Goal: Transaction & Acquisition: Download file/media

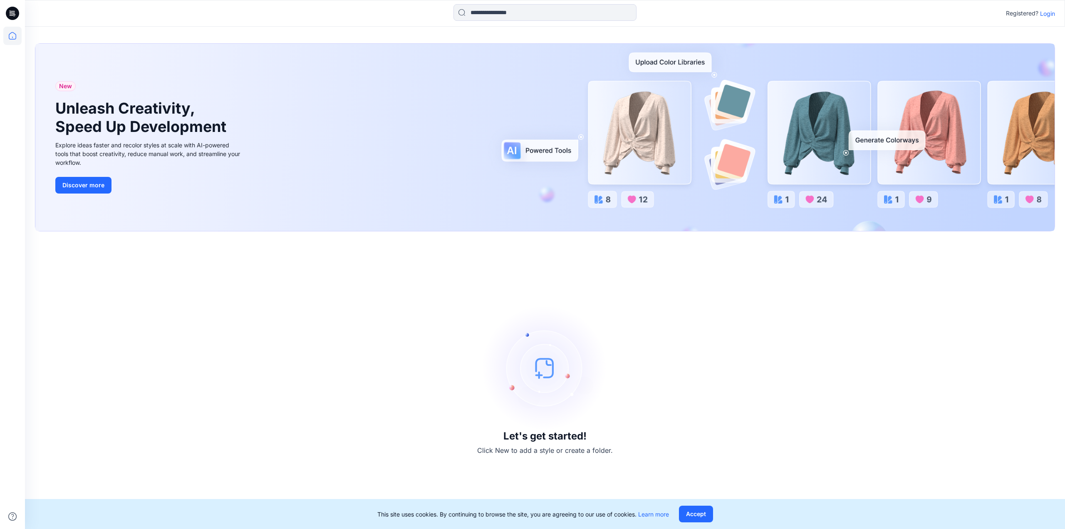
click at [1043, 12] on p "Login" at bounding box center [1047, 13] width 15 height 9
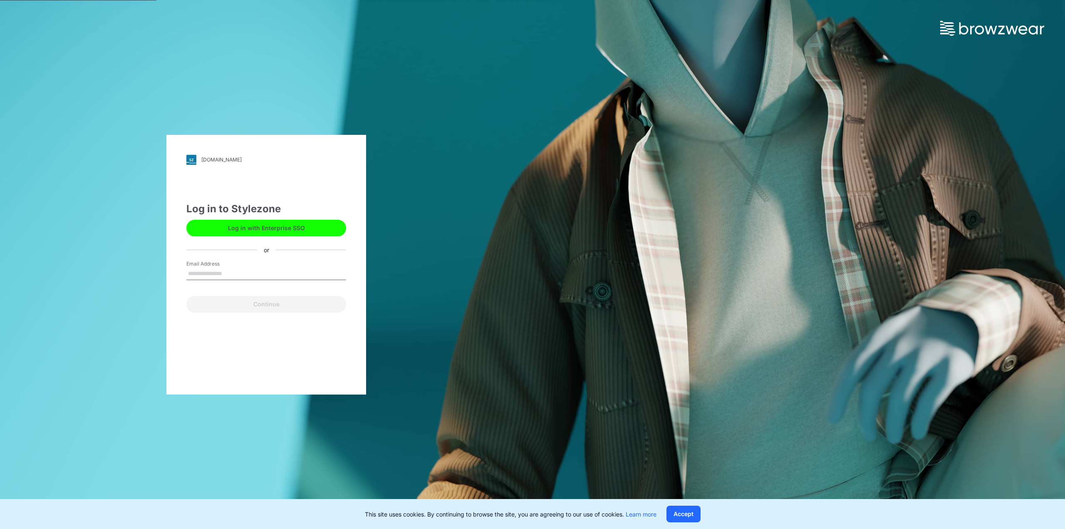
click at [213, 278] on input "Email Address" at bounding box center [266, 274] width 160 height 12
type input "**********"
click at [222, 307] on button "Continue" at bounding box center [266, 304] width 160 height 17
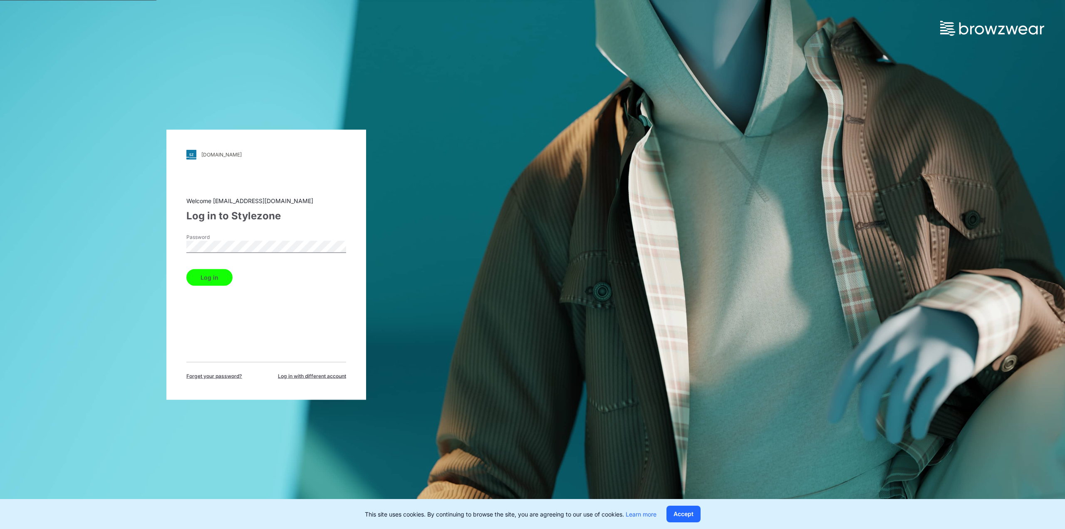
click at [220, 278] on button "Log in" at bounding box center [209, 277] width 46 height 17
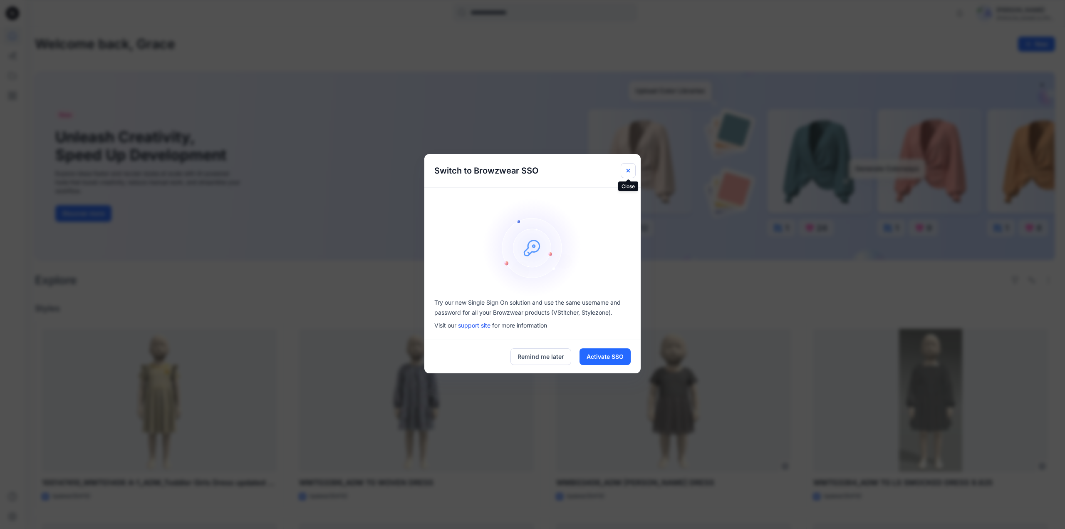
click at [629, 172] on icon "Close" at bounding box center [628, 170] width 3 height 3
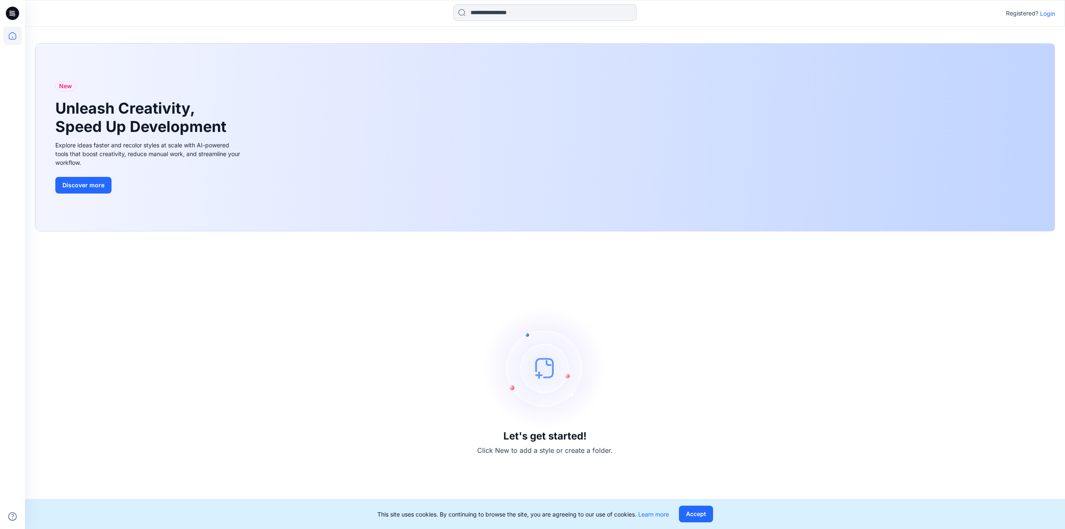
click at [1046, 15] on p "Login" at bounding box center [1047, 13] width 15 height 9
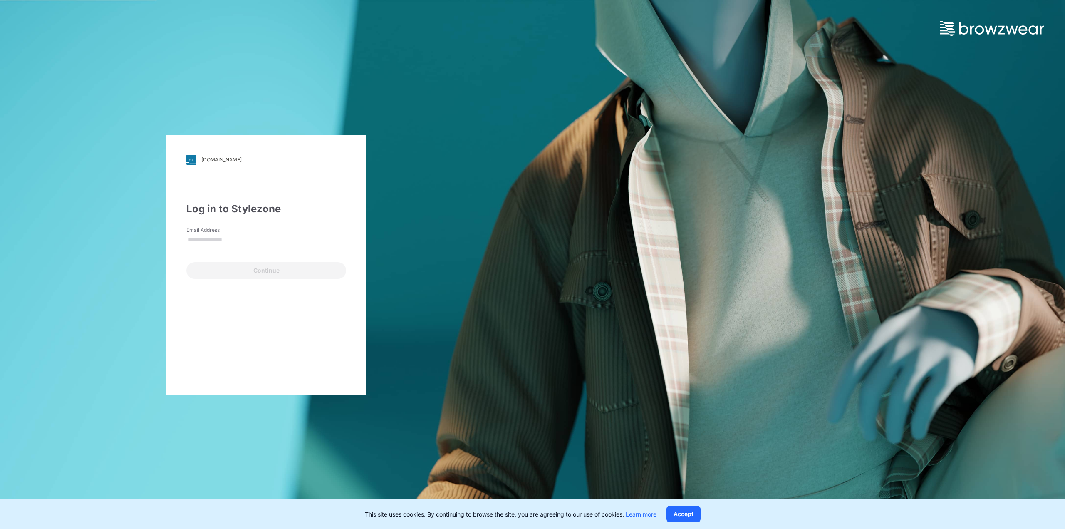
type input "**********"
click at [217, 271] on button "Continue" at bounding box center [266, 270] width 160 height 17
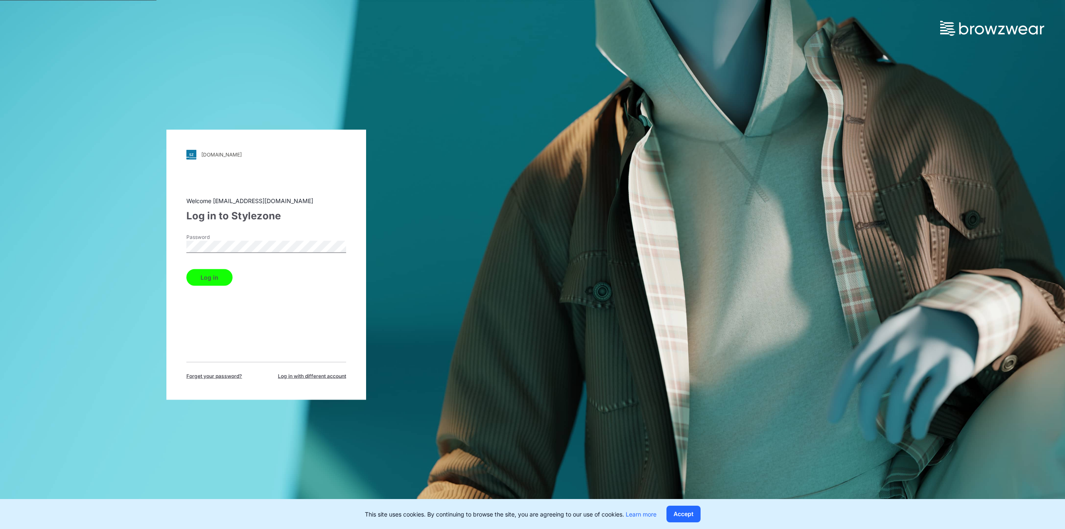
click at [196, 274] on button "Log in" at bounding box center [209, 277] width 46 height 17
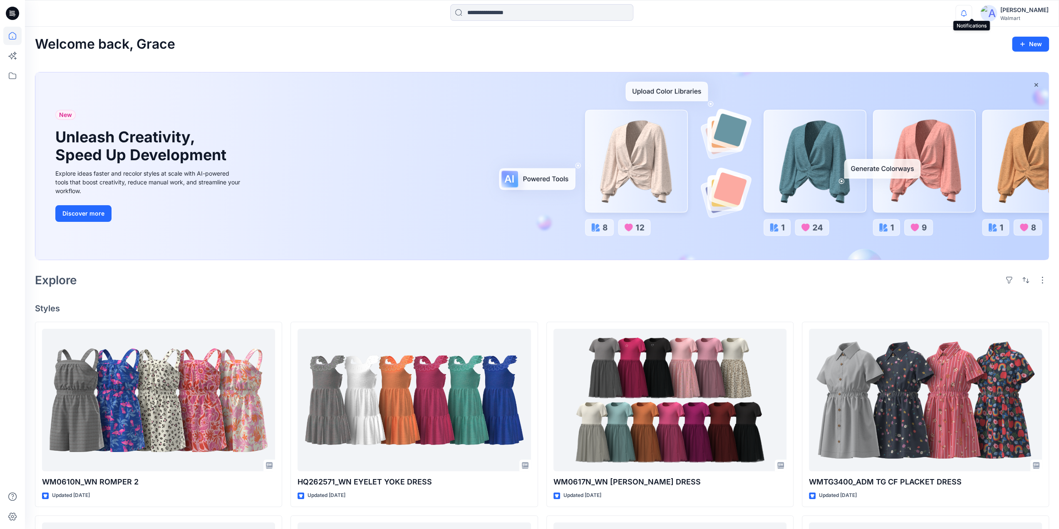
click at [970, 15] on icon "button" at bounding box center [964, 13] width 16 height 17
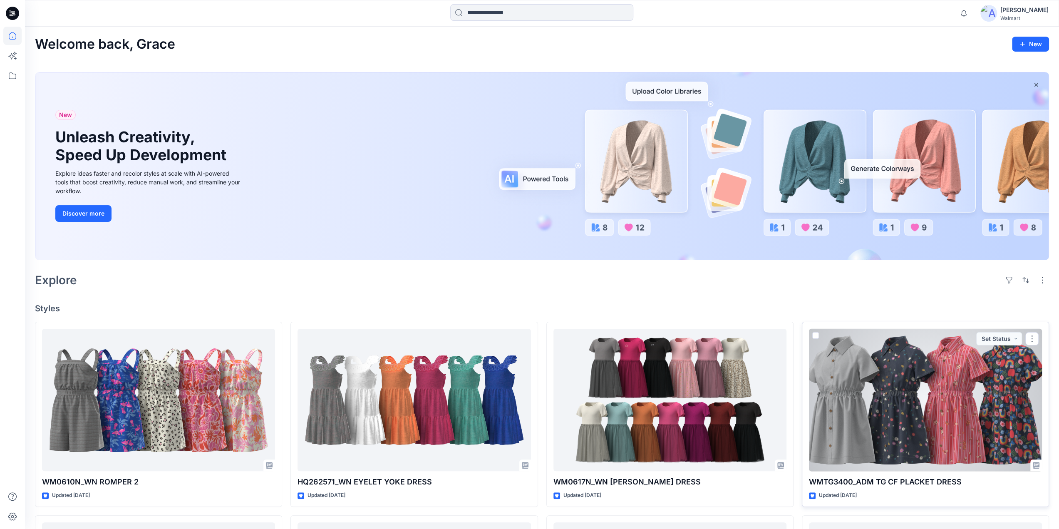
click at [916, 428] on div at bounding box center [925, 400] width 233 height 143
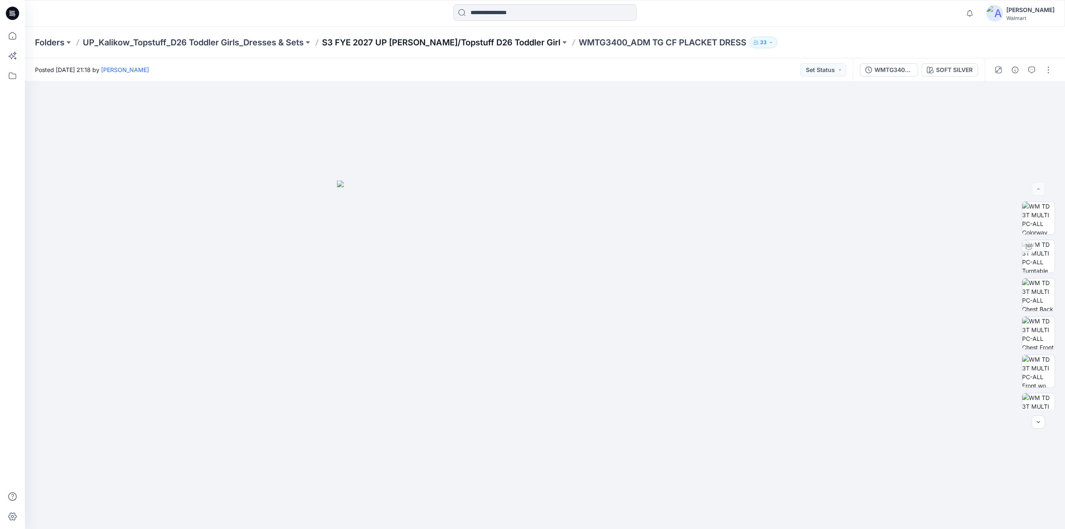
click at [430, 42] on p "S3 FYE 2027 UP Kalikow/Topstuff D26 Toddler Girl" at bounding box center [441, 43] width 238 height 12
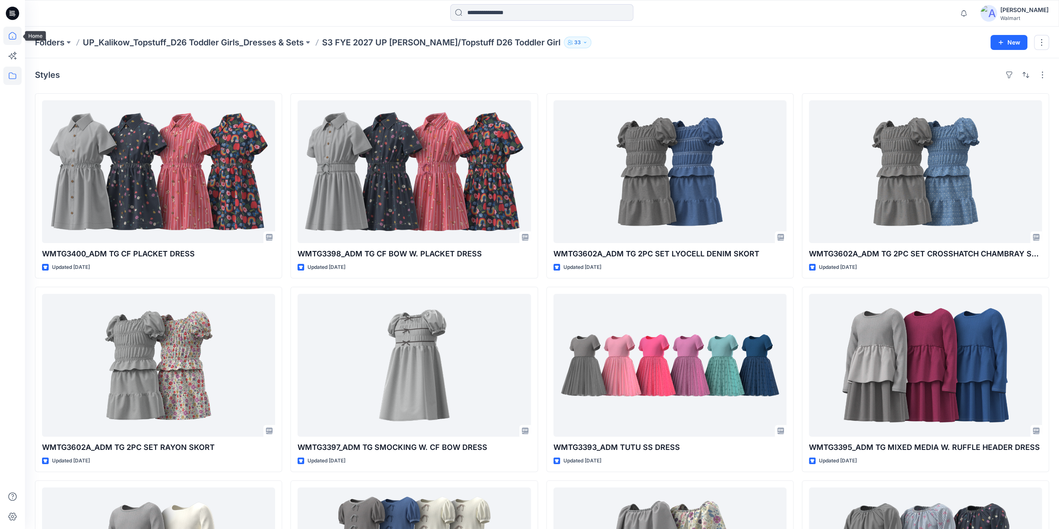
click at [14, 33] on icon at bounding box center [12, 35] width 7 height 7
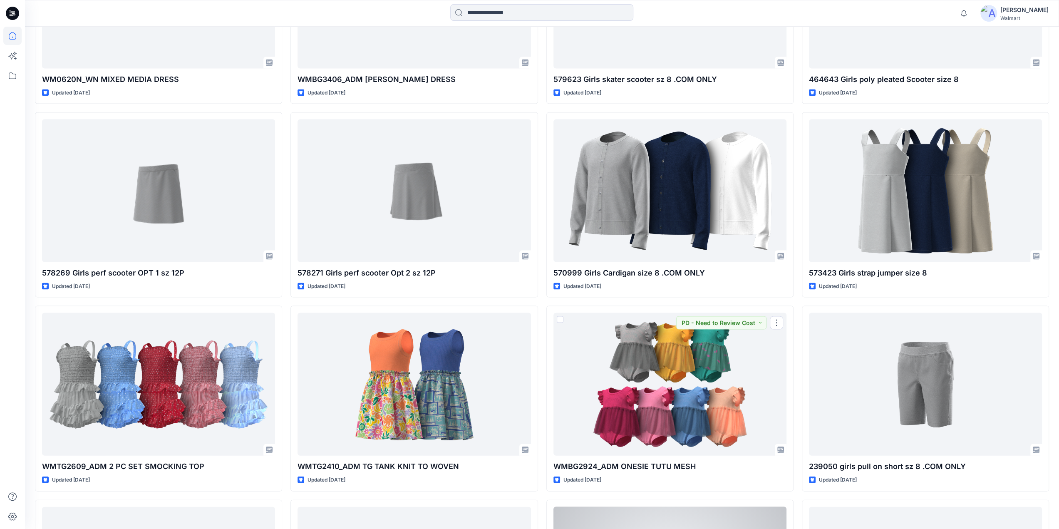
scroll to position [2145, 0]
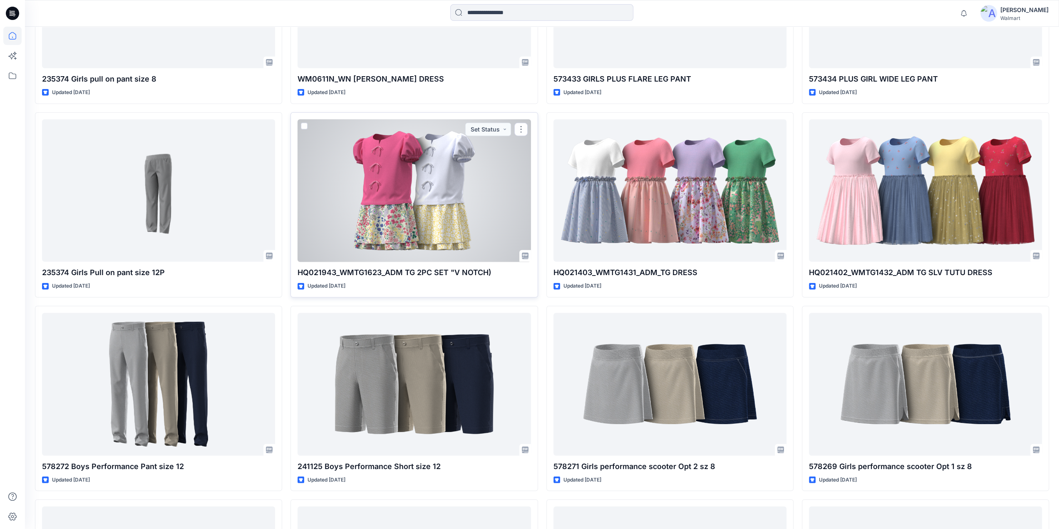
click at [471, 173] on div at bounding box center [414, 190] width 233 height 143
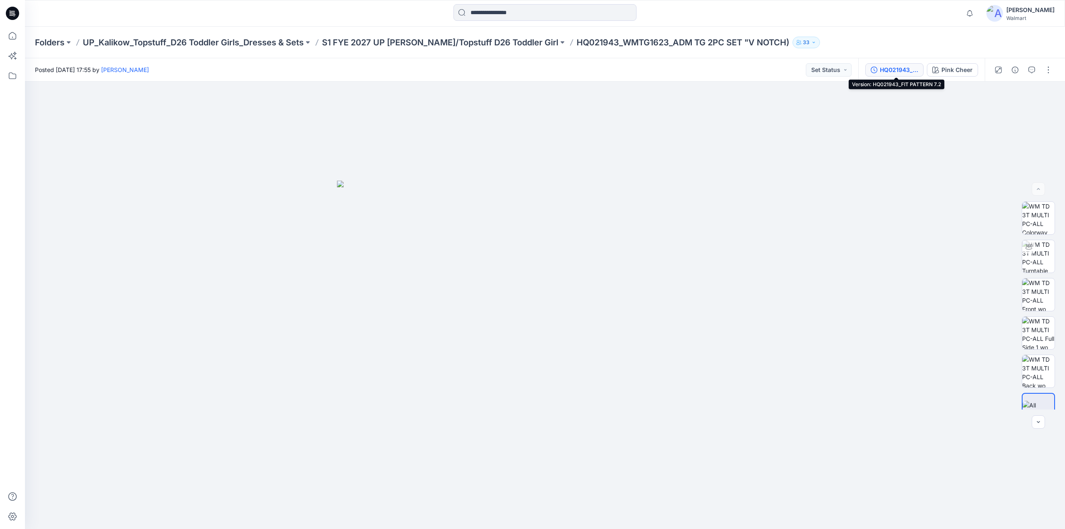
click at [906, 68] on div "HQ021943_FIT PATTERN 7.2" at bounding box center [899, 69] width 38 height 9
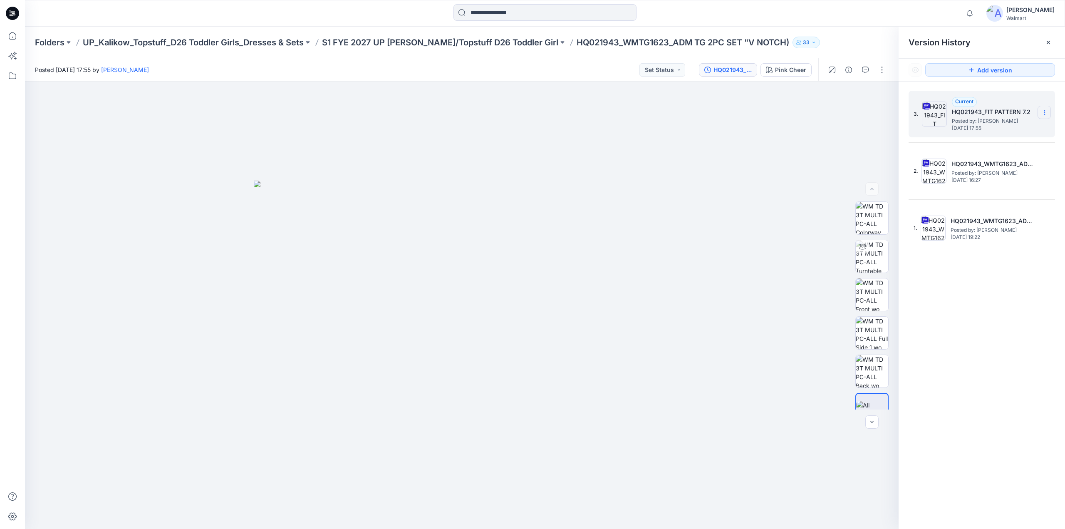
click at [1047, 112] on icon at bounding box center [1044, 112] width 7 height 7
click at [979, 129] on span "Download Source BW File" at bounding box center [1003, 129] width 70 height 10
